Goal: Contribute content

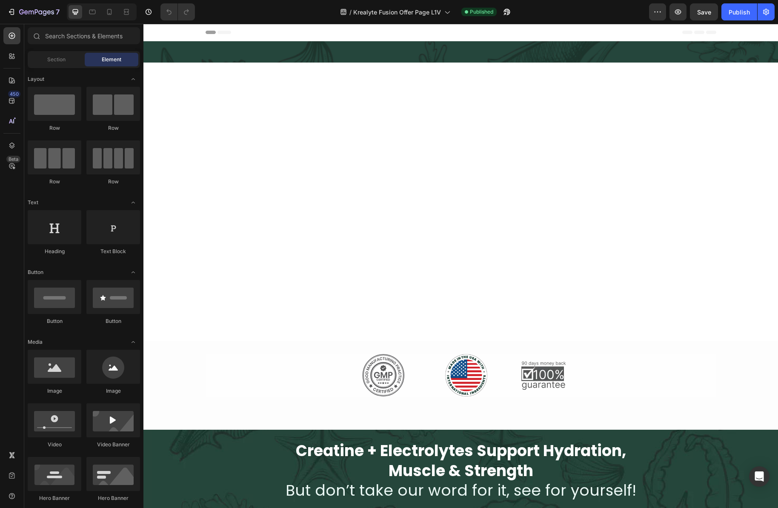
scroll to position [667, 0]
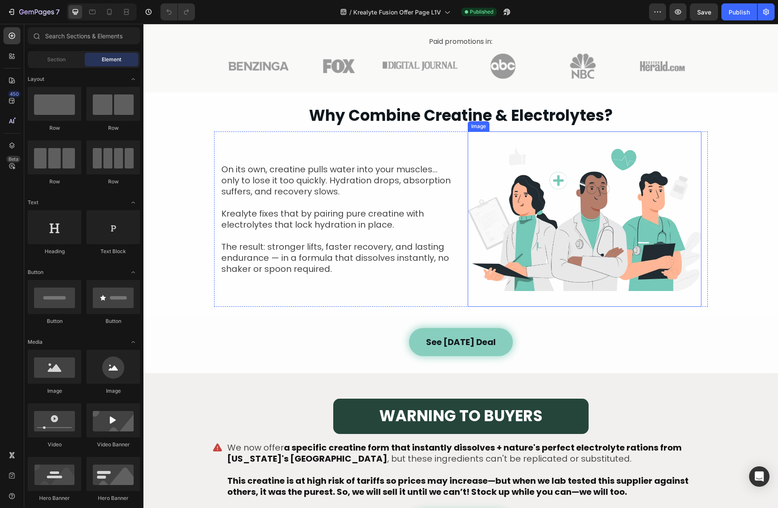
click at [587, 221] on img at bounding box center [585, 219] width 234 height 175
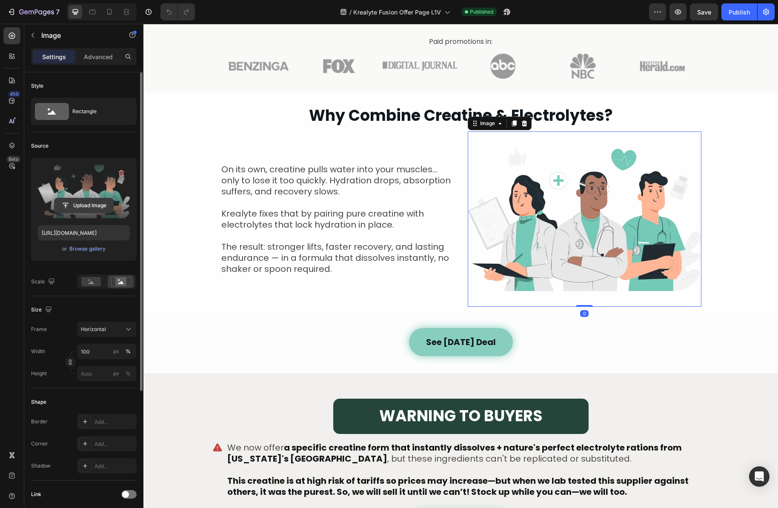
click at [92, 207] on input "file" at bounding box center [83, 205] width 59 height 14
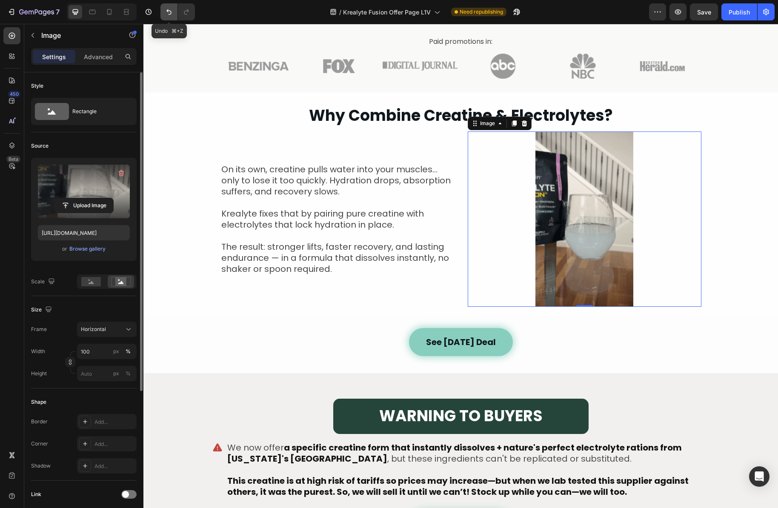
click at [165, 9] on icon "Undo/Redo" at bounding box center [169, 12] width 9 height 9
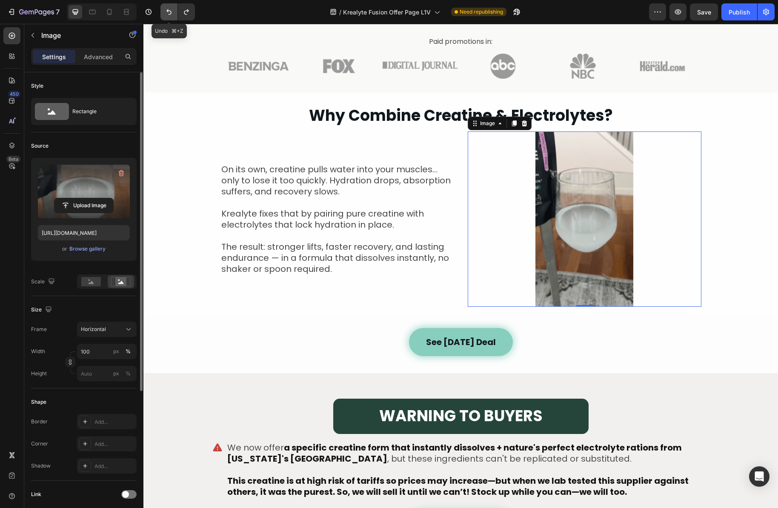
click at [169, 14] on icon "Undo/Redo" at bounding box center [168, 12] width 5 height 6
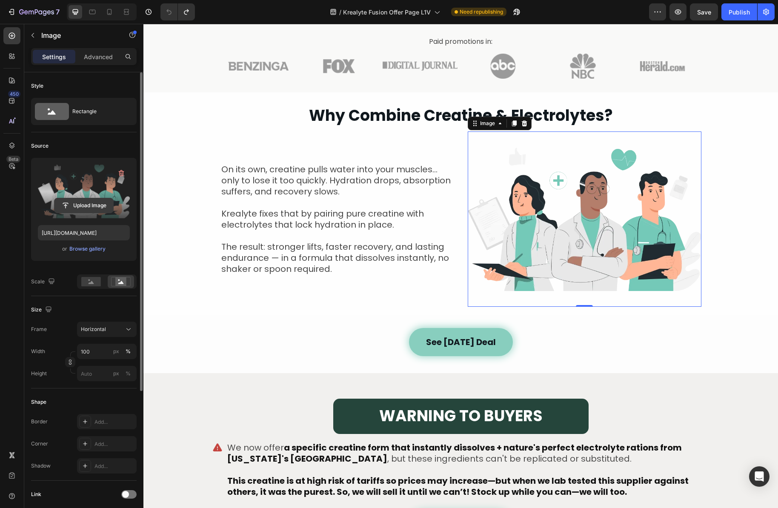
click at [83, 208] on input "file" at bounding box center [83, 205] width 59 height 14
type input "[URL][DOMAIN_NAME]"
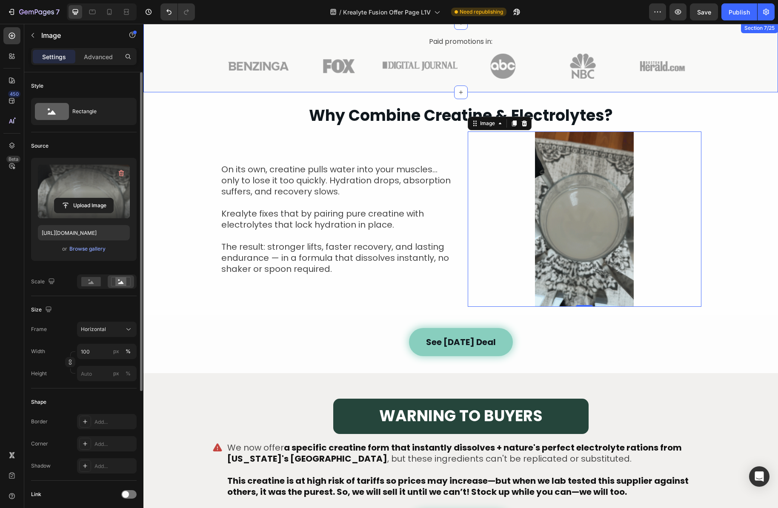
click at [617, 73] on img at bounding box center [583, 66] width 238 height 25
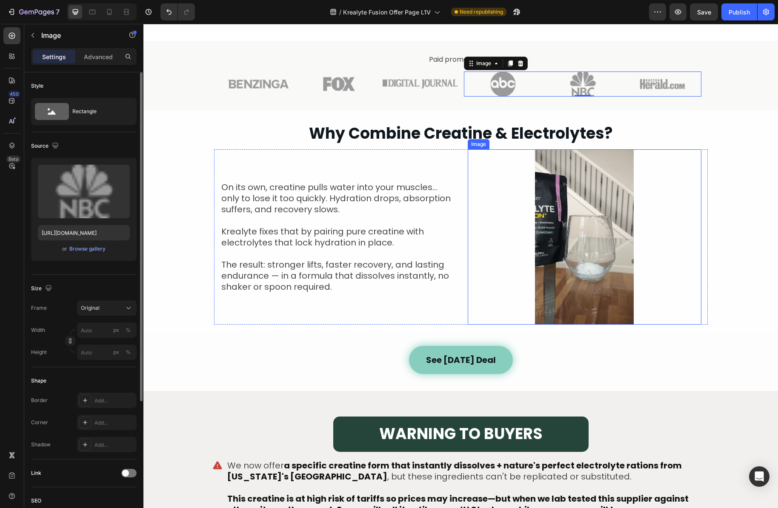
scroll to position [600, 0]
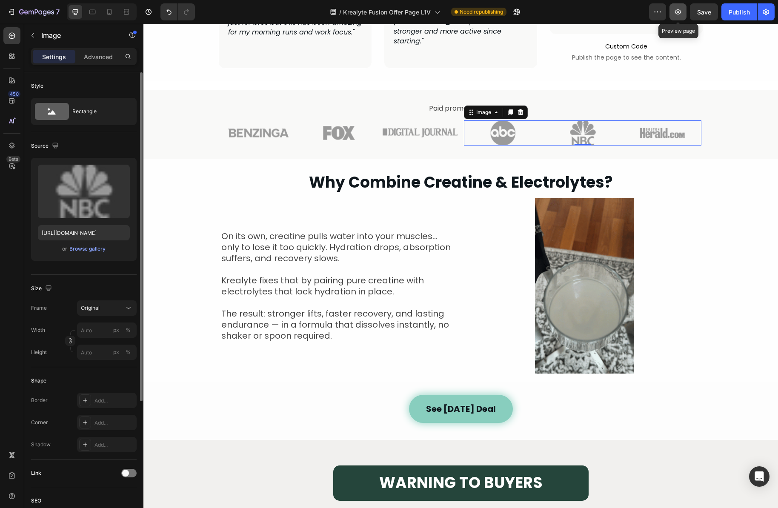
click at [679, 11] on icon "button" at bounding box center [678, 12] width 9 height 9
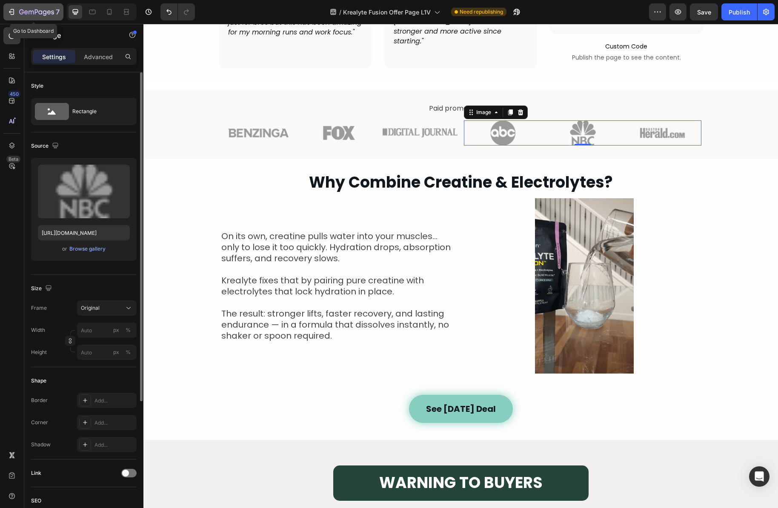
click at [28, 16] on icon "button" at bounding box center [36, 12] width 35 height 7
